Goal: Find specific page/section: Find specific page/section

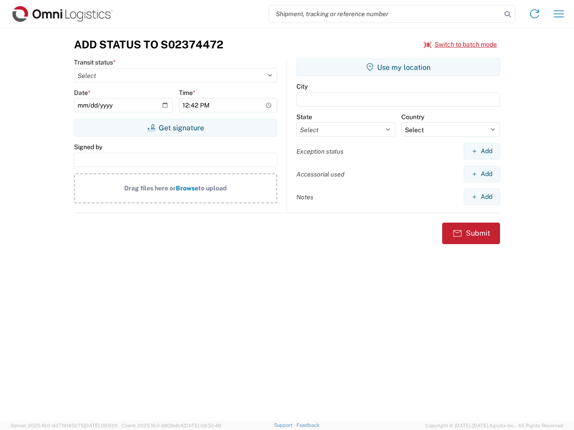
click at [385, 14] on input "search" at bounding box center [385, 13] width 232 height 17
click at [507, 14] on icon at bounding box center [507, 14] width 13 height 13
click at [534, 14] on icon at bounding box center [534, 14] width 14 height 14
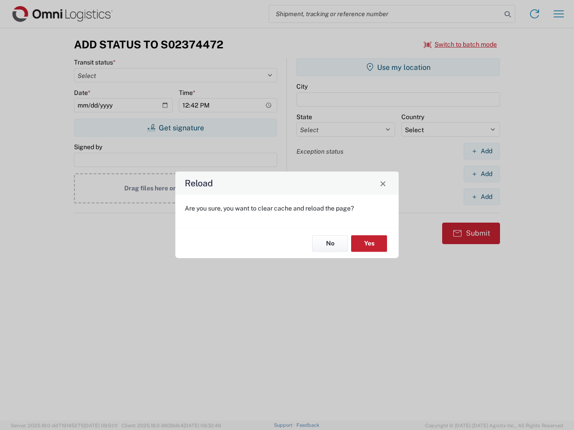
click at [460, 44] on div "Reload Are you sure, you want to clear cache and reload the page? No Yes" at bounding box center [287, 215] width 574 height 430
click at [175, 128] on div "Reload Are you sure, you want to clear cache and reload the page? No Yes" at bounding box center [287, 215] width 574 height 430
click at [398, 67] on div "Reload Are you sure, you want to clear cache and reload the page? No Yes" at bounding box center [287, 215] width 574 height 430
click at [481, 151] on div "Reload Are you sure, you want to clear cache and reload the page? No Yes" at bounding box center [287, 215] width 574 height 430
click at [481, 174] on div "Reload Are you sure, you want to clear cache and reload the page? No Yes" at bounding box center [287, 215] width 574 height 430
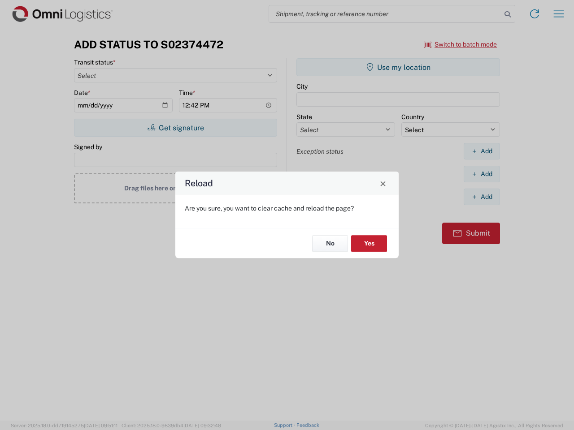
click at [481, 197] on div "Reload Are you sure, you want to clear cache and reload the page? No Yes" at bounding box center [287, 215] width 574 height 430
